Goal: Check status: Check status

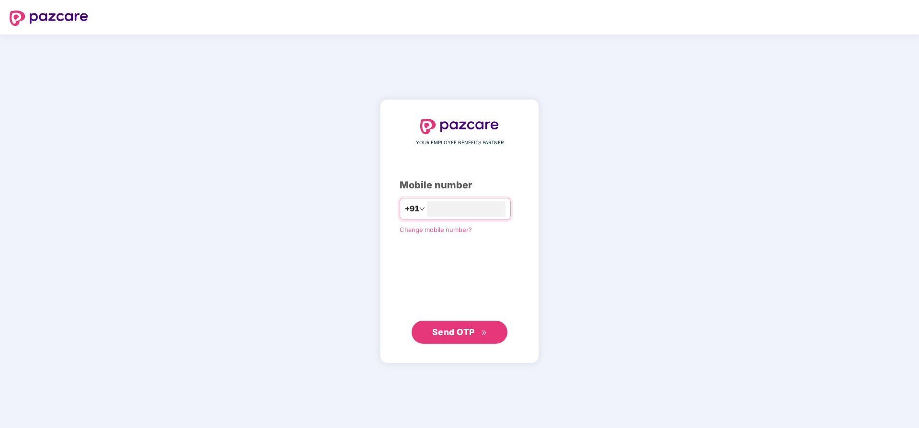
type input "**********"
click at [480, 328] on span "Send OTP" at bounding box center [459, 331] width 55 height 13
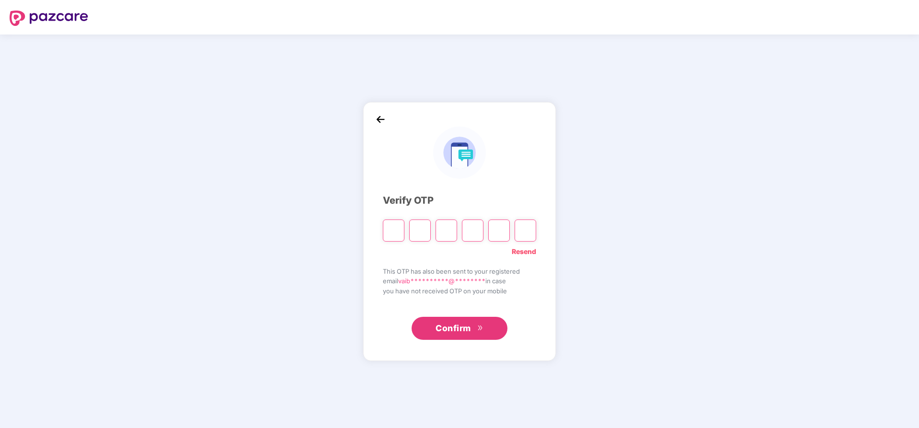
type input "*"
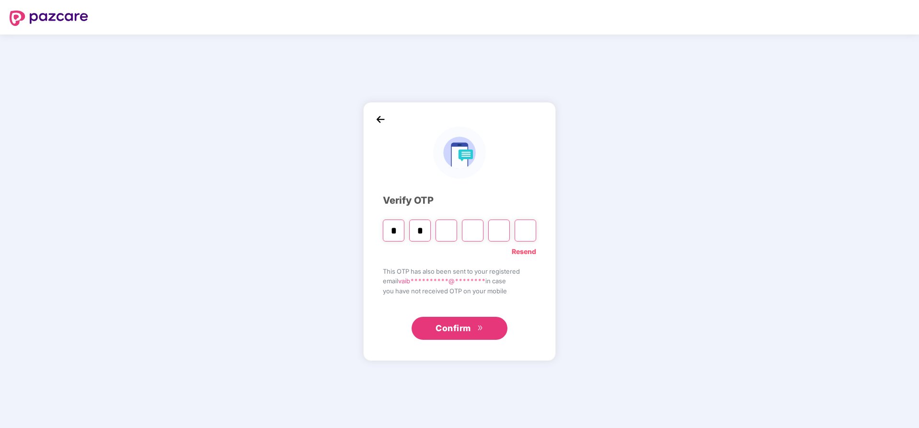
type input "*"
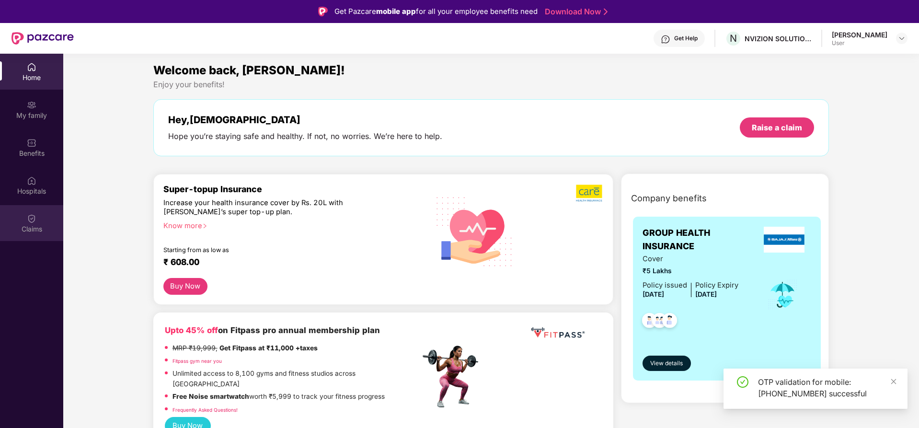
click at [37, 221] on div "Claims" at bounding box center [31, 223] width 63 height 36
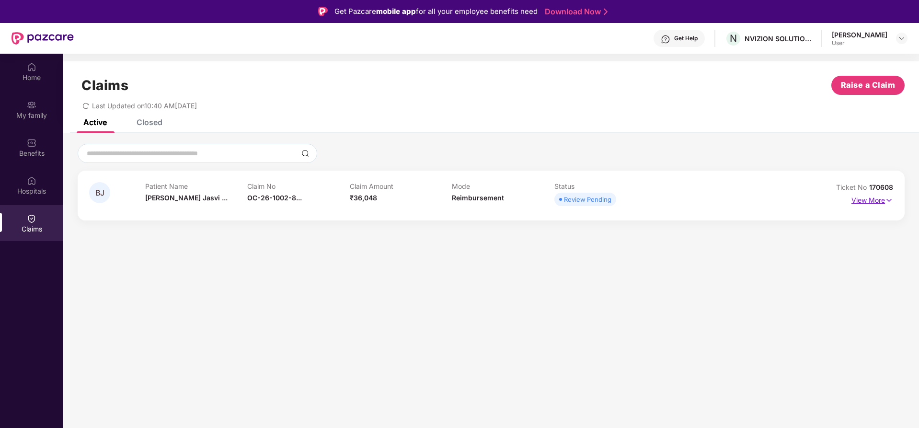
click at [886, 199] on img at bounding box center [889, 200] width 8 height 11
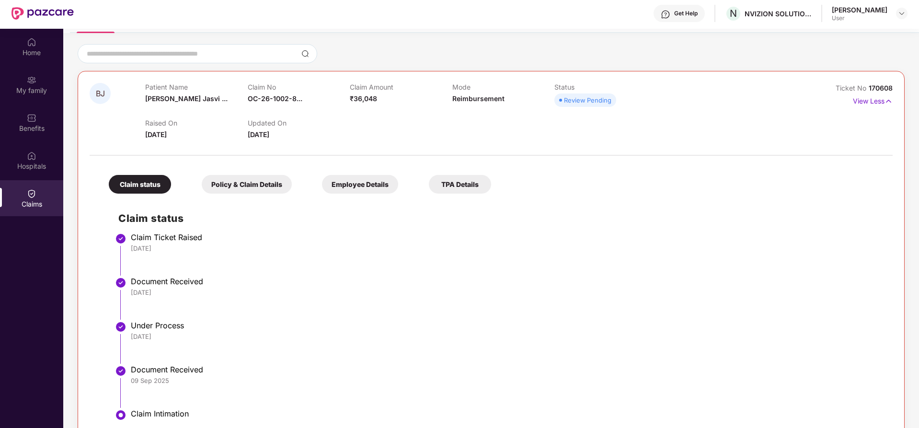
scroll to position [54, 0]
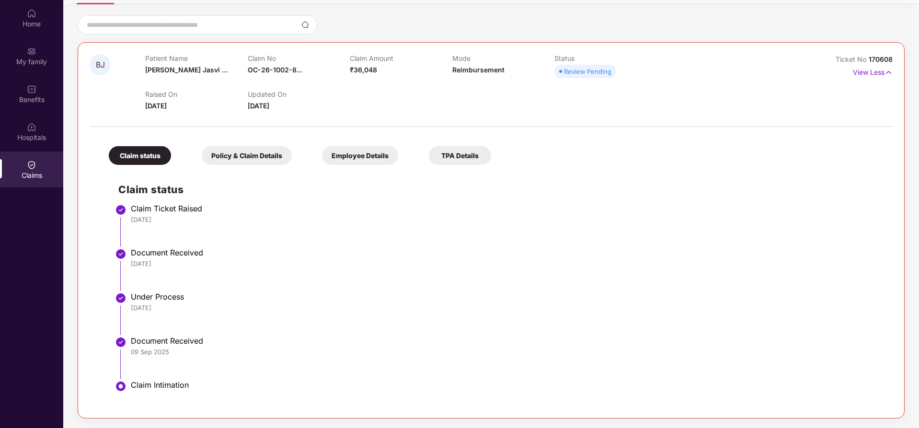
click at [260, 164] on div "Policy & Claim Details" at bounding box center [247, 155] width 90 height 19
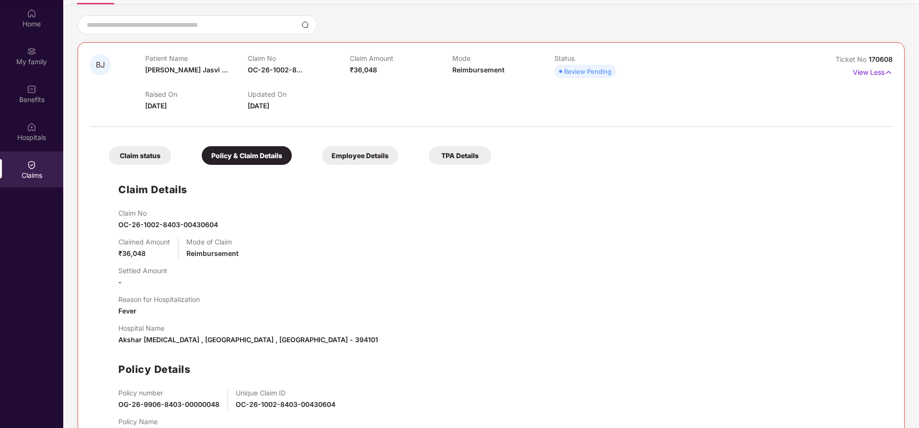
click at [379, 156] on div "Employee Details" at bounding box center [360, 155] width 76 height 19
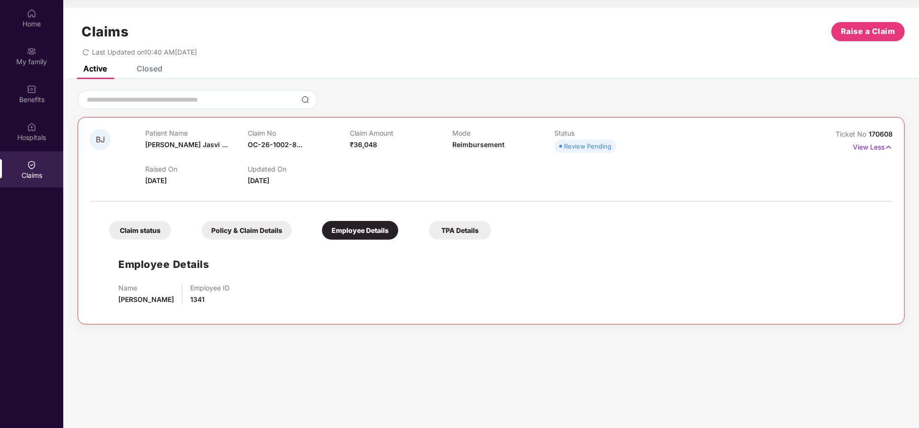
scroll to position [0, 0]
click at [452, 232] on div "TPA Details" at bounding box center [460, 230] width 62 height 19
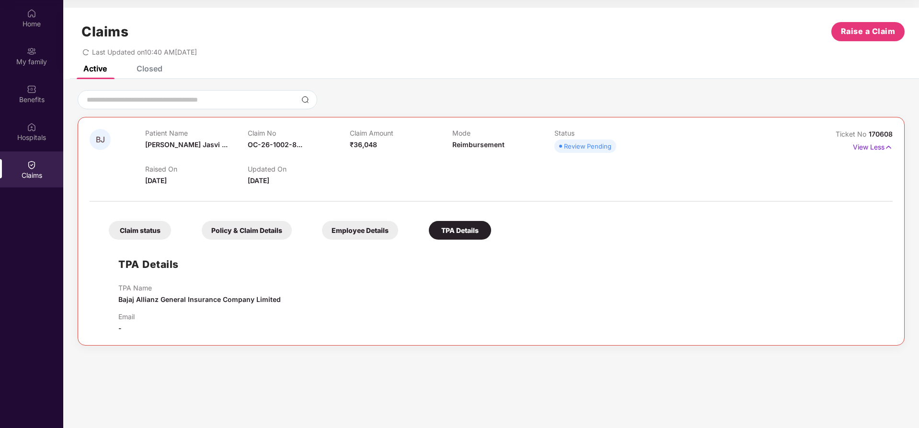
click at [139, 229] on div "Claim status" at bounding box center [140, 230] width 62 height 19
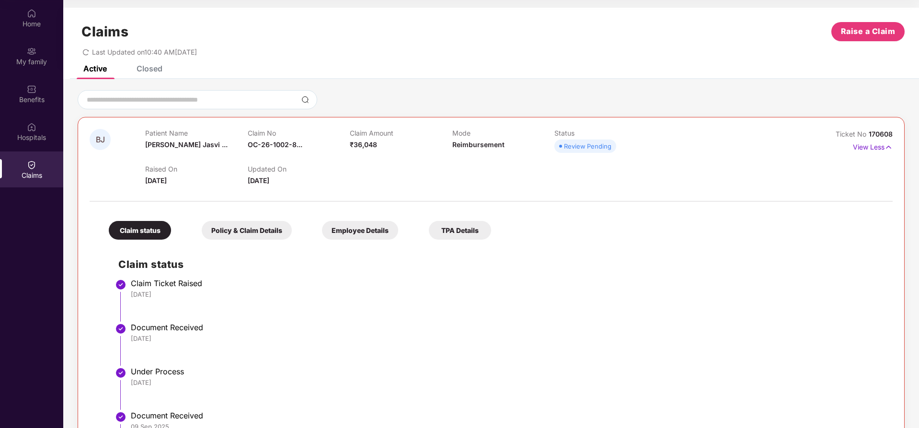
click at [161, 72] on div "Closed" at bounding box center [150, 69] width 26 height 10
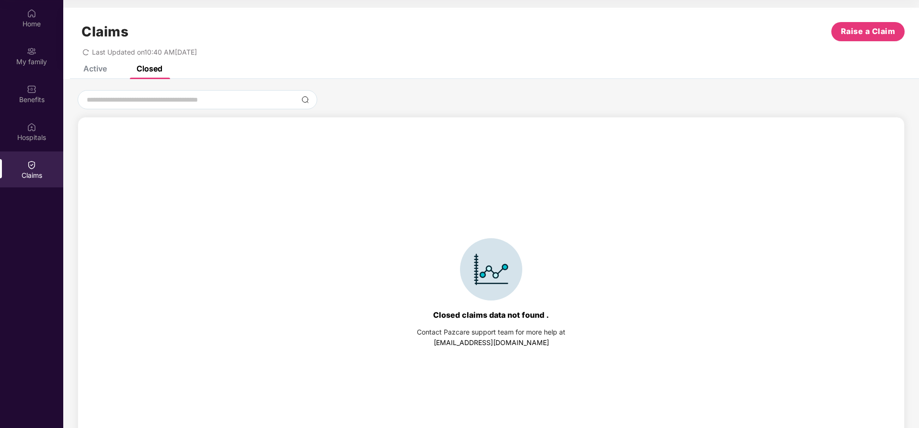
click at [97, 70] on div "Active" at bounding box center [94, 69] width 23 height 10
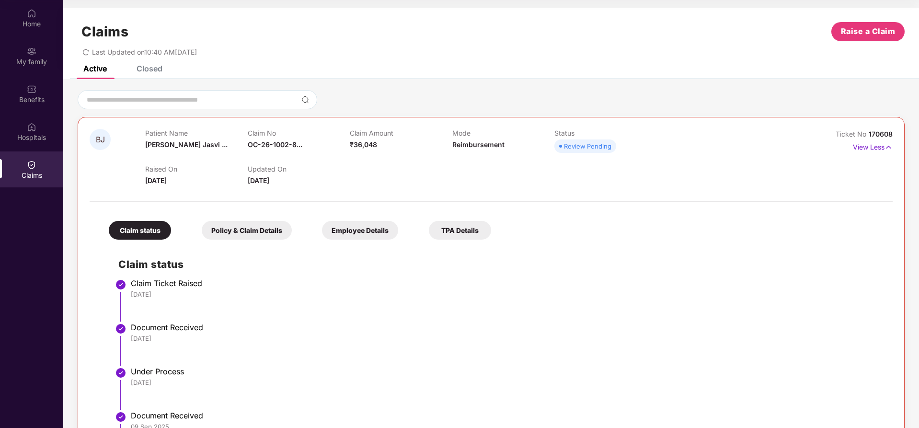
click at [86, 52] on icon "redo" at bounding box center [85, 52] width 7 height 7
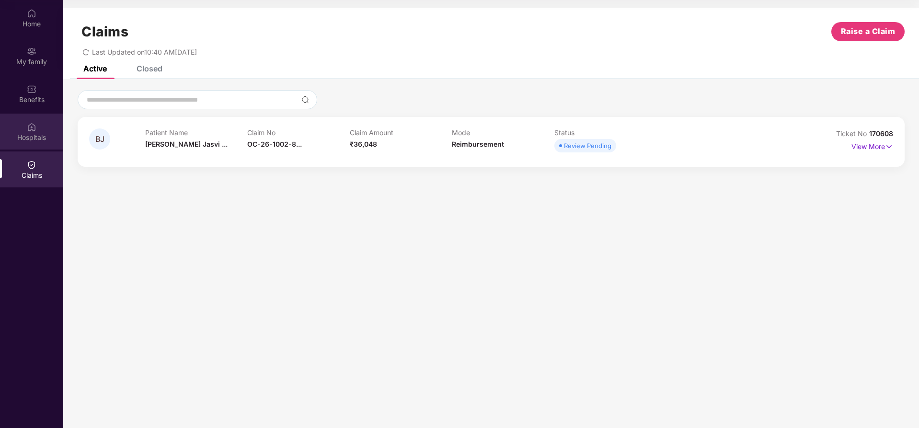
click at [48, 122] on div "Hospitals" at bounding box center [31, 132] width 63 height 36
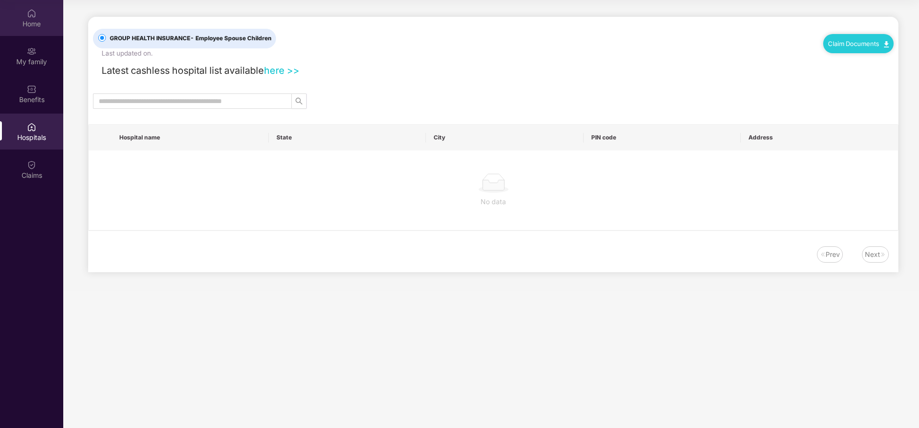
click at [39, 3] on div "Home" at bounding box center [31, 18] width 63 height 36
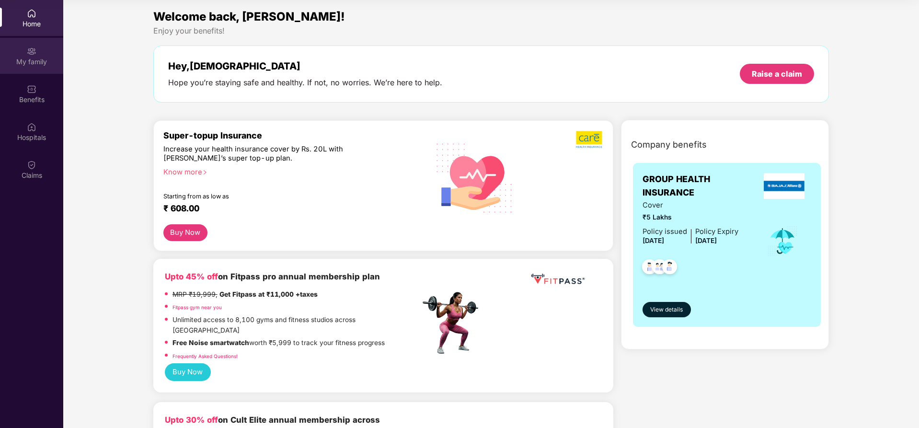
click at [37, 68] on div "My family" at bounding box center [31, 56] width 63 height 36
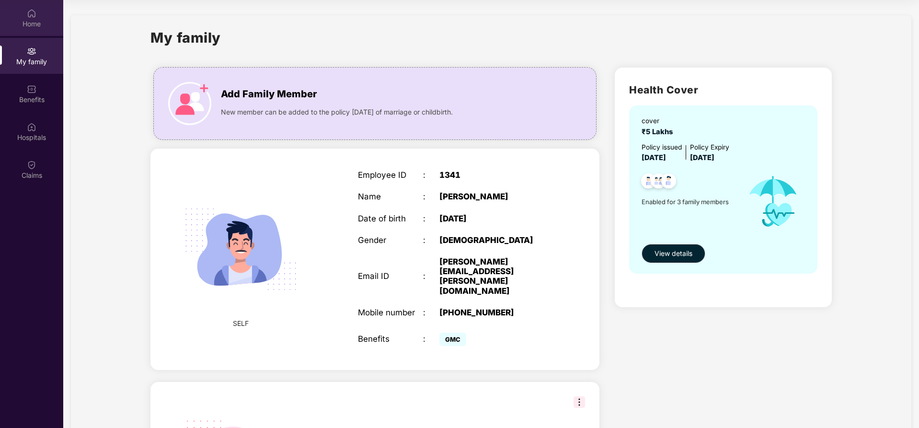
click at [27, 14] on img at bounding box center [32, 14] width 10 height 10
